Goal: Find specific page/section

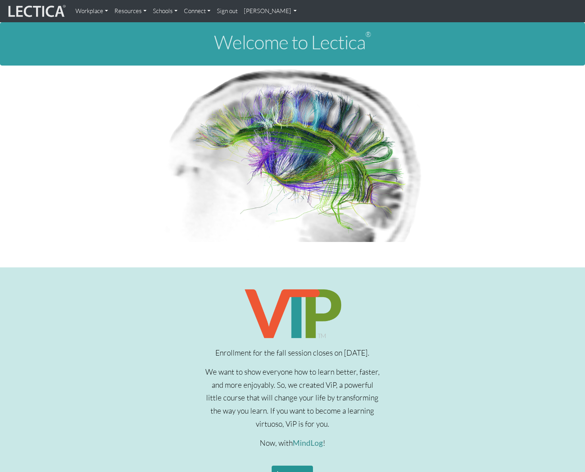
click at [262, 12] on link "[PERSON_NAME]" at bounding box center [271, 11] width 60 height 16
click at [268, 31] on link "My Profile" at bounding box center [281, 30] width 64 height 10
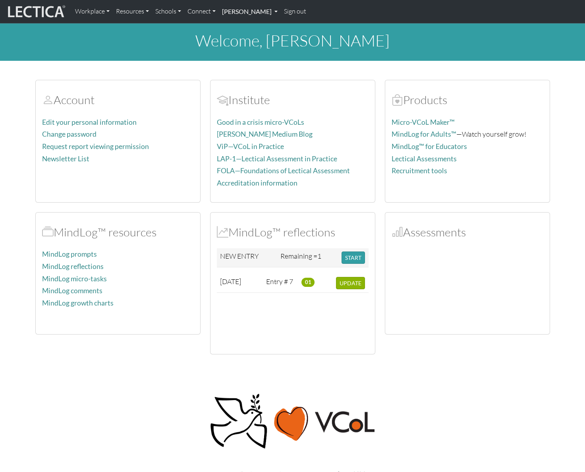
click at [255, 10] on link "[PERSON_NAME]" at bounding box center [250, 11] width 62 height 17
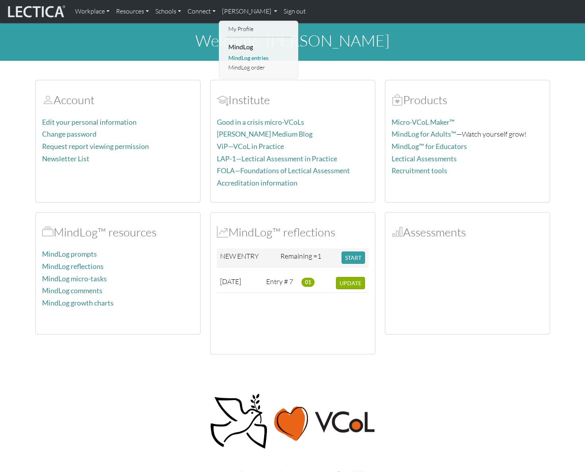
click at [250, 58] on link "MindLog entries" at bounding box center [259, 58] width 66 height 10
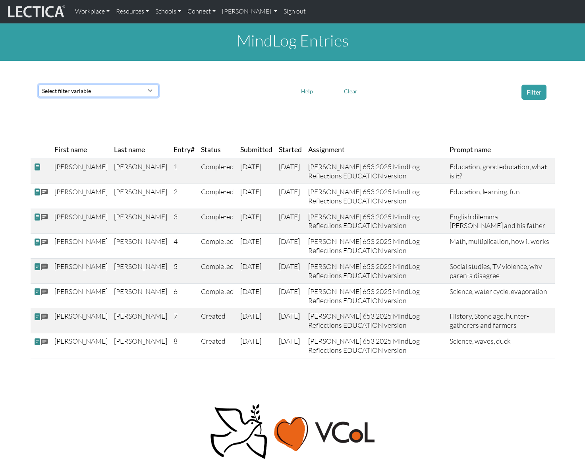
click at [112, 94] on select "Select filter variable First name Last name Entry# Status Submitted Started Ass…" at bounding box center [99, 91] width 120 height 12
